Goal: Find contact information: Find contact information

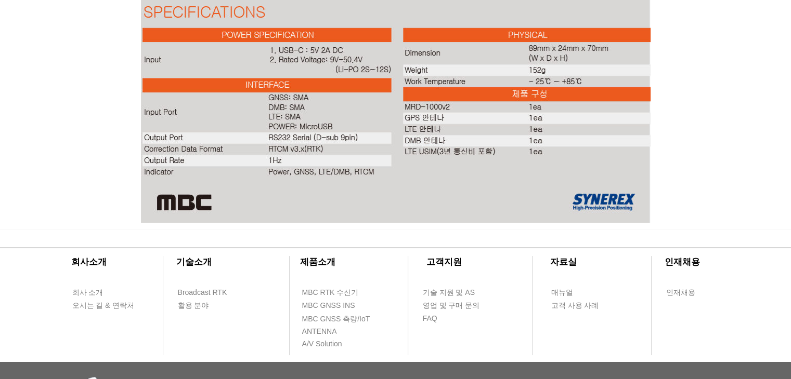
scroll to position [2524, 0]
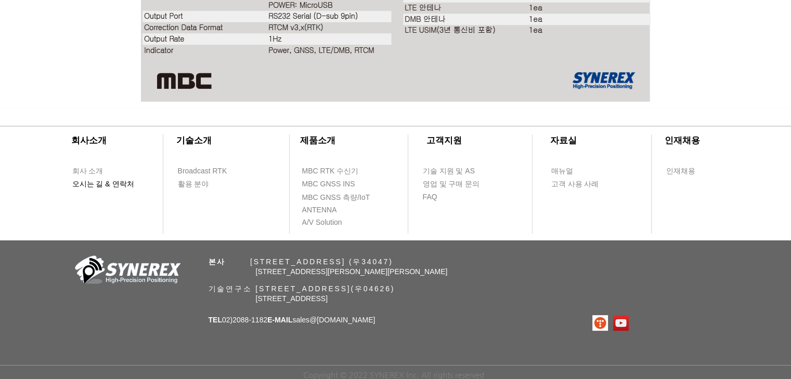
click at [102, 179] on span "오시는 길 & 연락처" at bounding box center [103, 184] width 62 height 10
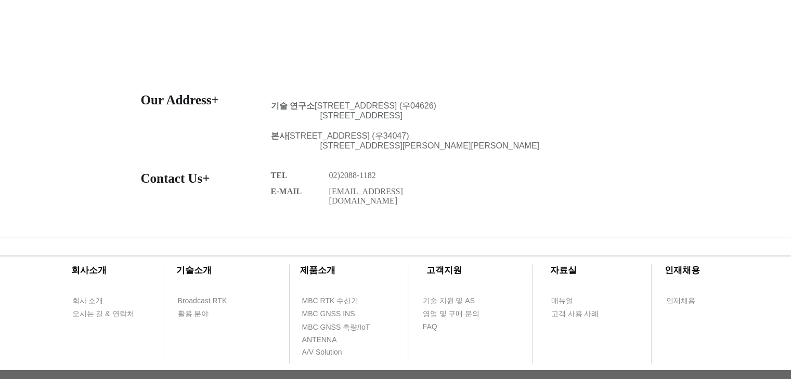
scroll to position [1, 0]
click at [476, 211] on div at bounding box center [395, 162] width 791 height 151
click at [465, 315] on span "영업 및 구매 문의" at bounding box center [451, 314] width 57 height 10
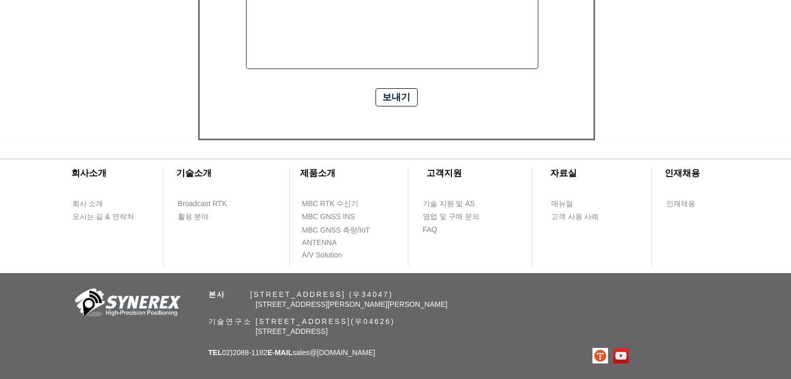
scroll to position [465, 0]
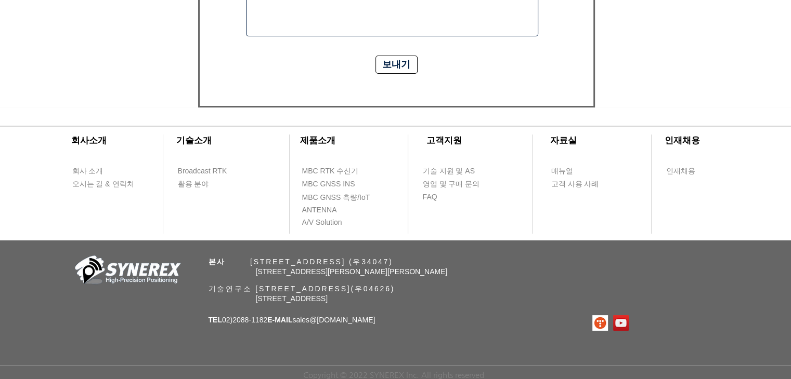
click at [520, 225] on div at bounding box center [395, 174] width 791 height 133
click at [535, 260] on p "본사 ​ [STREET_ADDRESS] (우34047)" at bounding box center [414, 262] width 413 height 10
click at [602, 233] on div at bounding box center [395, 174] width 791 height 133
